Goal: Information Seeking & Learning: Learn about a topic

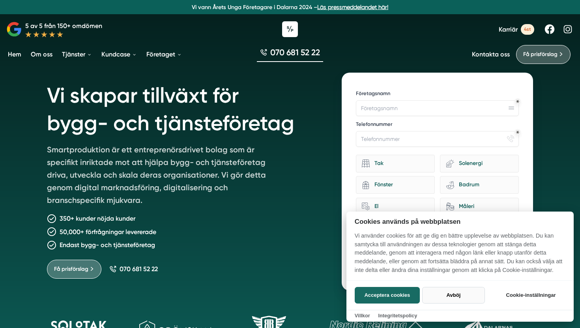
click at [446, 292] on button "Avböj" at bounding box center [453, 295] width 63 height 17
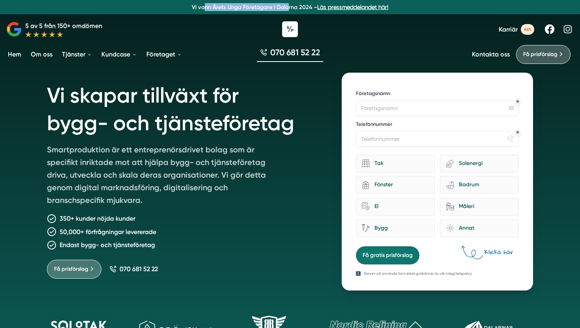
drag, startPoint x: 192, startPoint y: 7, endPoint x: 275, endPoint y: 10, distance: 82.5
click at [275, 10] on p "Vi vann Årets Unga Företagare i Dalarna 2024 – Läs pressmeddelandet här!" at bounding box center [289, 7] width 573 height 8
click at [275, 11] on p "Vi vann Årets Unga Företagare i Dalarna 2024 – Läs pressmeddelandet här!" at bounding box center [289, 7] width 573 height 8
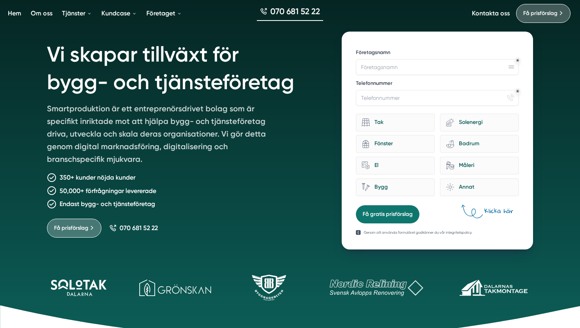
scroll to position [47, 0]
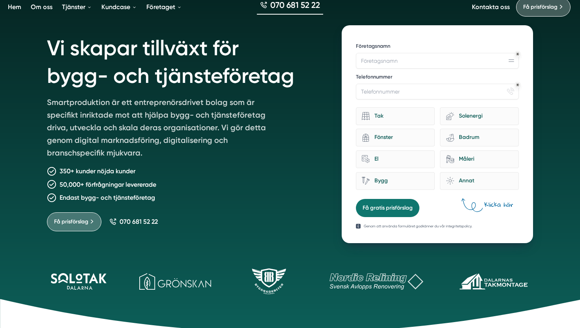
click at [268, 276] on icon at bounding box center [268, 277] width 2 height 10
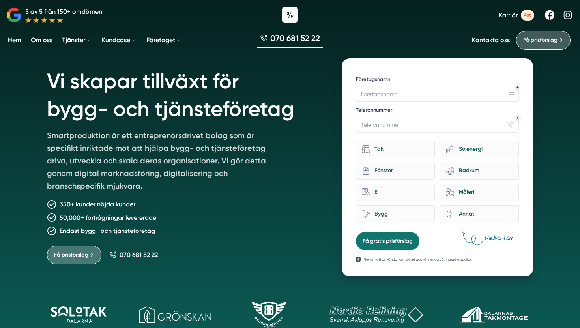
scroll to position [9, 0]
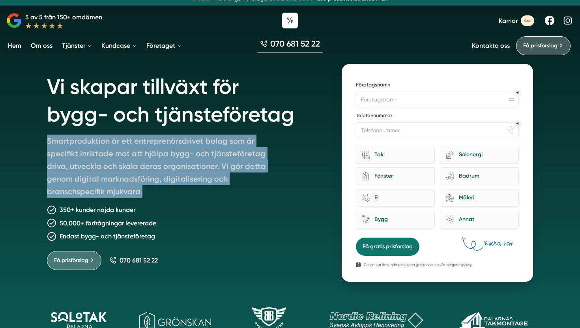
drag, startPoint x: 47, startPoint y: 136, endPoint x: 158, endPoint y: 191, distance: 123.7
click at [158, 191] on p "Smartproduktion är ett entreprenörsdrivet bolag som är specifikt inriktade mot …" at bounding box center [160, 167] width 227 height 66
click at [159, 192] on p "Smartproduktion är ett entreprenörsdrivet bolag som är specifikt inriktade mot …" at bounding box center [160, 167] width 227 height 66
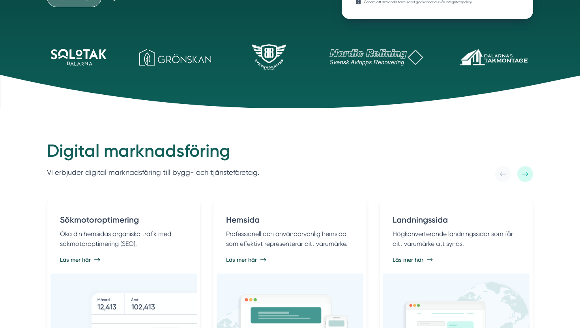
scroll to position [272, 0]
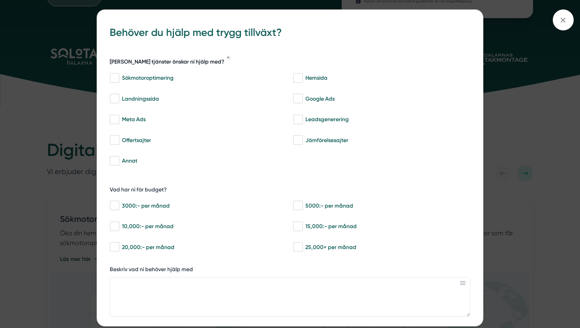
drag, startPoint x: 106, startPoint y: 61, endPoint x: 191, endPoint y: 64, distance: 85.3
click at [191, 64] on div "bbc9b822-b2c6-488a-ab3e-9a2d59e49c7c Behöver du hjälp med trygg tillväxt? [PERS…" at bounding box center [290, 231] width 386 height 443
click at [557, 22] on span at bounding box center [563, 19] width 21 height 21
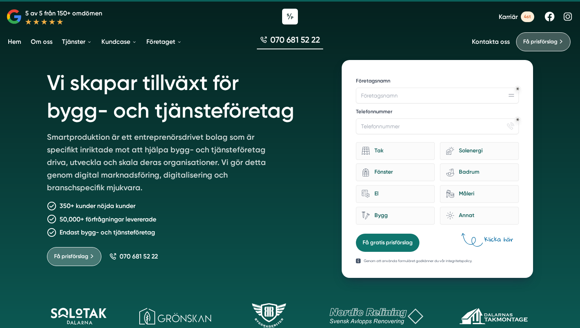
scroll to position [0, 0]
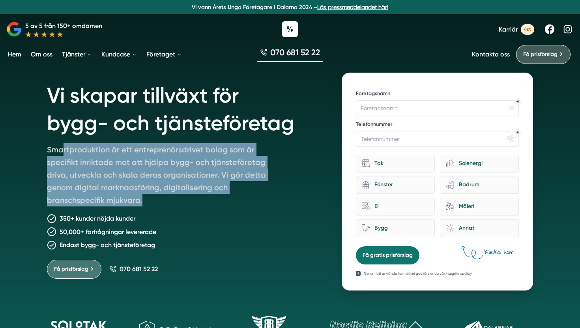
drag, startPoint x: 62, startPoint y: 153, endPoint x: 166, endPoint y: 207, distance: 116.6
click at [166, 207] on p "Smartproduktion är ett entreprenörsdrivet bolag som är specifikt inriktade mot …" at bounding box center [160, 176] width 227 height 66
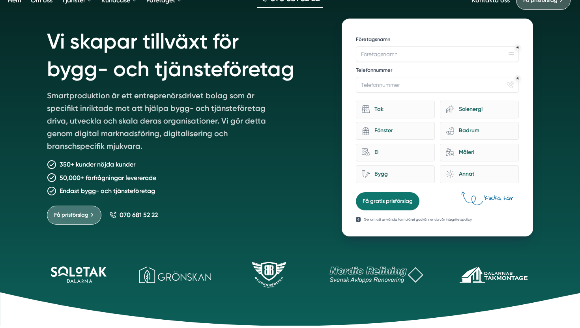
scroll to position [73, 0]
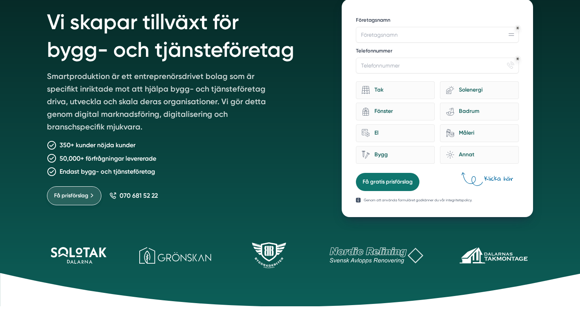
click at [92, 202] on link "Få prisförslag" at bounding box center [74, 195] width 54 height 19
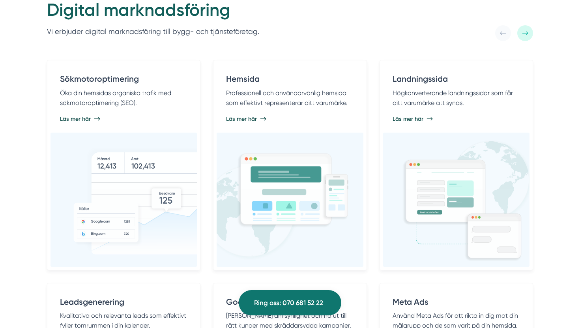
scroll to position [414, 0]
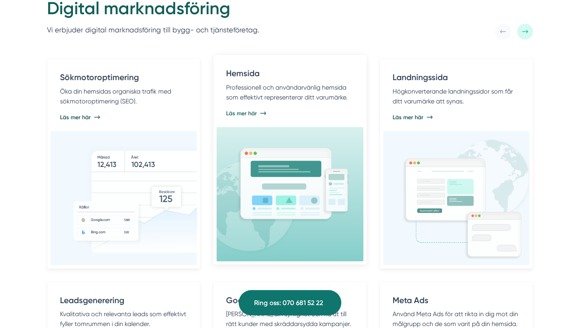
click at [341, 156] on img at bounding box center [274, 201] width 150 height 111
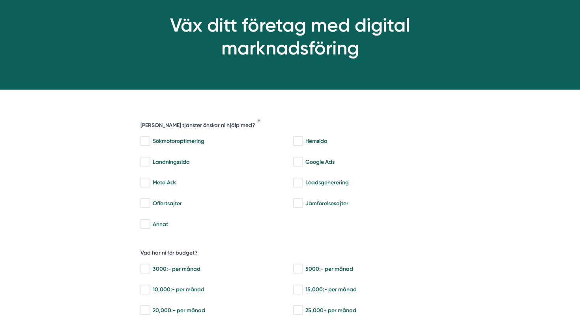
scroll to position [82, 0]
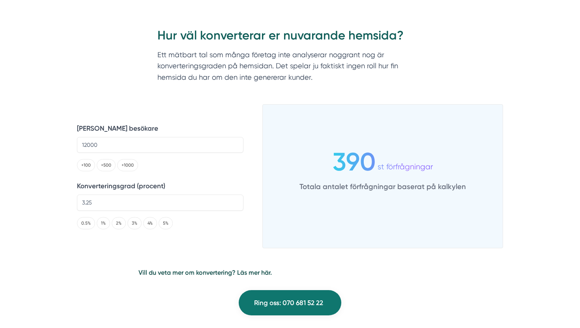
scroll to position [1534, 0]
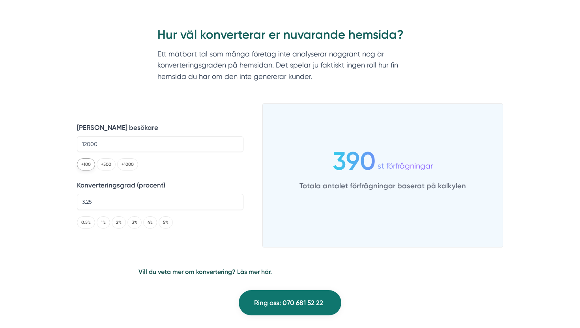
click at [82, 162] on button "+100" at bounding box center [86, 164] width 18 height 12
click at [103, 147] on input "12100" at bounding box center [160, 144] width 166 height 16
type input "100"
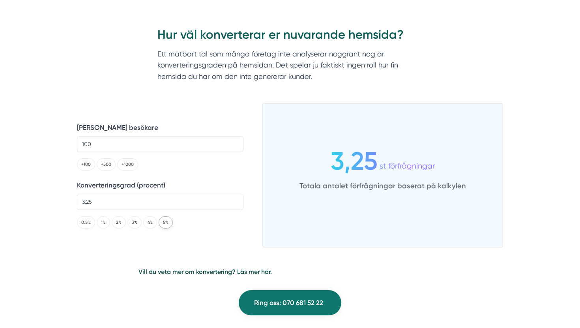
click at [162, 221] on button "5%" at bounding box center [166, 222] width 14 height 12
type input "5"
click at [162, 221] on button "5%" at bounding box center [166, 222] width 14 height 12
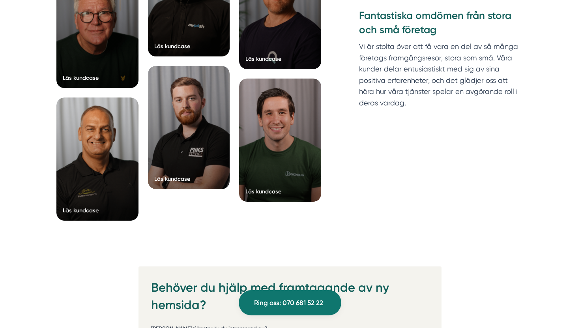
scroll to position [1883, 0]
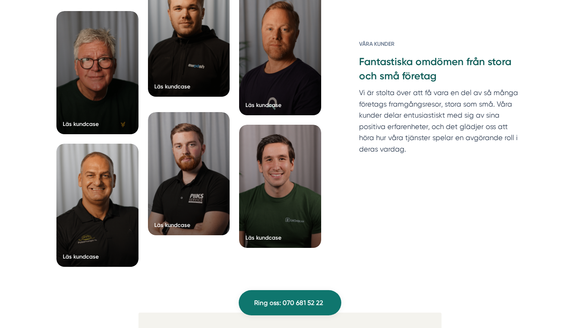
click at [185, 82] on div at bounding box center [189, 35] width 82 height 123
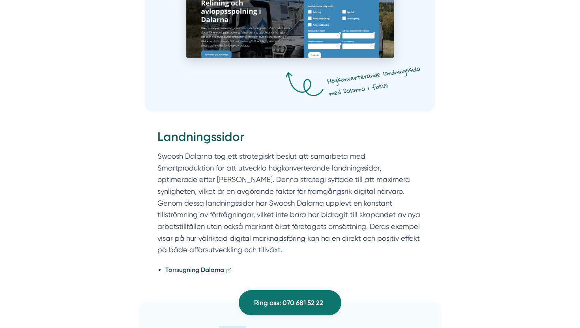
scroll to position [1107, 0]
